Goal: Task Accomplishment & Management: Understand process/instructions

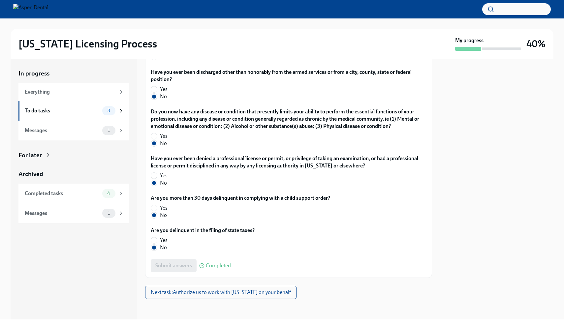
scroll to position [1292, 0]
click at [110, 108] on div "3" at bounding box center [108, 110] width 13 height 9
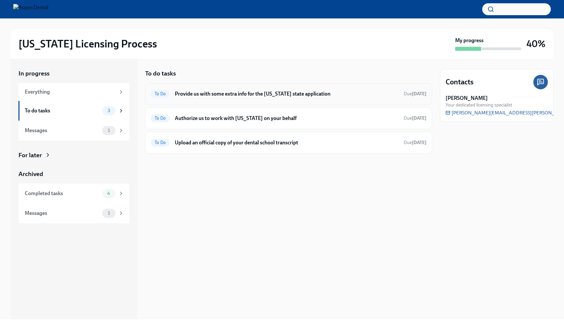
click at [222, 95] on h6 "Provide us with some extra info for the [US_STATE] state application" at bounding box center [287, 93] width 224 height 7
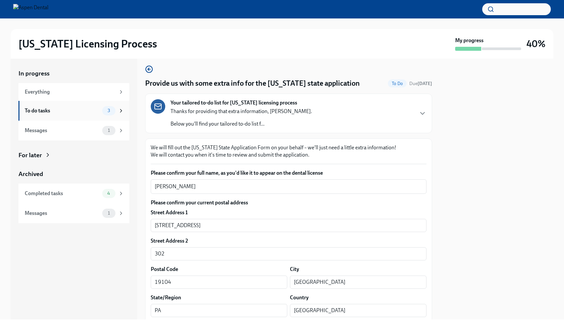
click at [89, 117] on div "To do tasks 3" at bounding box center [73, 111] width 111 height 20
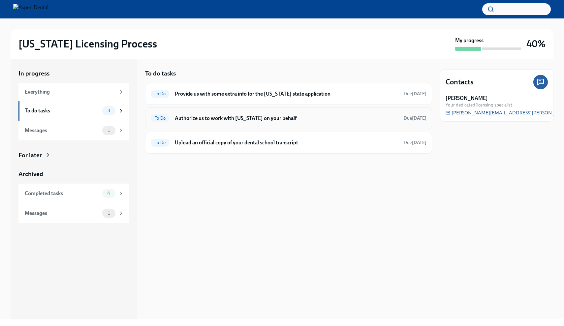
click at [220, 116] on h6 "Authorize us to work with [US_STATE] on your behalf" at bounding box center [287, 118] width 224 height 7
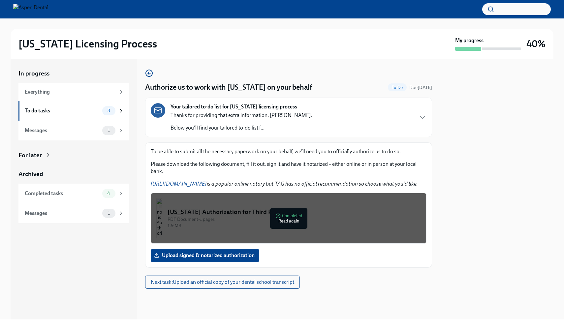
click at [325, 125] on div "Your tailored to-do list for [US_STATE] licensing process Thanks for providing …" at bounding box center [289, 117] width 276 height 28
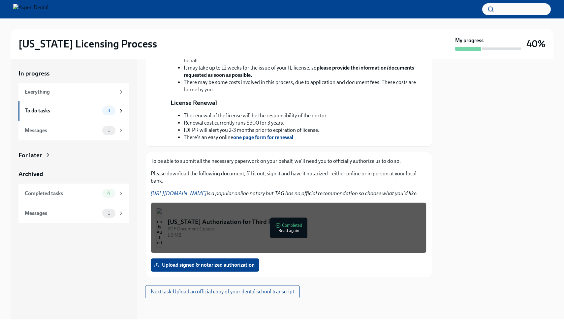
scroll to position [235, 0]
click at [290, 230] on div "PDF Document • 1 pages" at bounding box center [294, 229] width 253 height 6
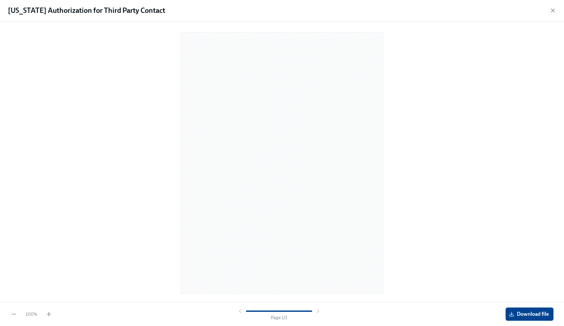
click at [511, 316] on icon "button" at bounding box center [511, 314] width 5 height 5
